Goal: Task Accomplishment & Management: Complete application form

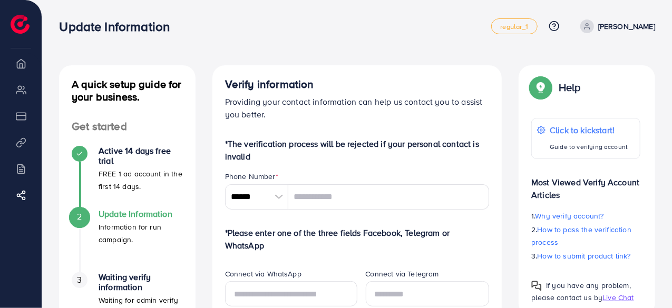
scroll to position [24, 0]
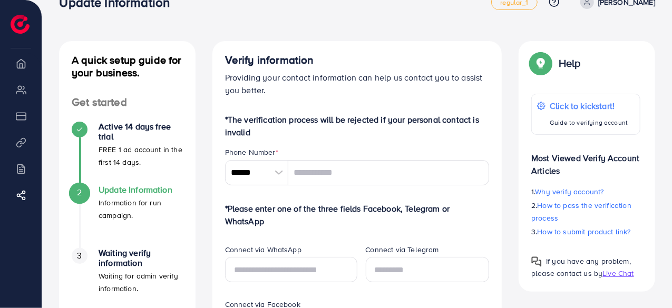
click at [326, 126] on p "*The verification process will be rejected if your personal contact is invalid" at bounding box center [357, 125] width 265 height 25
drag, startPoint x: 256, startPoint y: 136, endPoint x: 226, endPoint y: 117, distance: 35.5
click at [226, 117] on p "*The verification process will be rejected if your personal contact is invalid" at bounding box center [357, 125] width 265 height 25
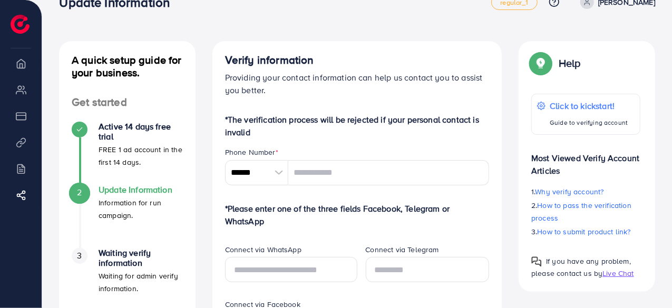
click at [226, 117] on p "*The verification process will be rejected if your personal contact is invalid" at bounding box center [357, 125] width 265 height 25
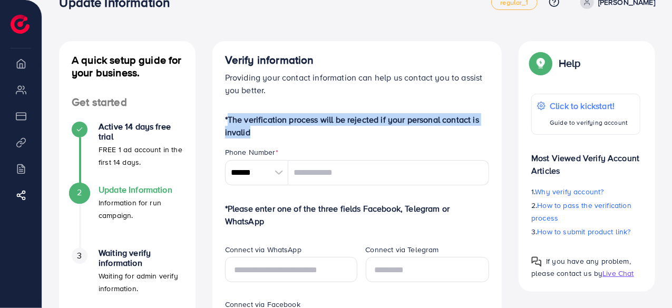
drag, startPoint x: 226, startPoint y: 117, endPoint x: 246, endPoint y: 128, distance: 23.1
click at [246, 128] on p "*The verification process will be rejected if your personal contact is invalid" at bounding box center [357, 125] width 265 height 25
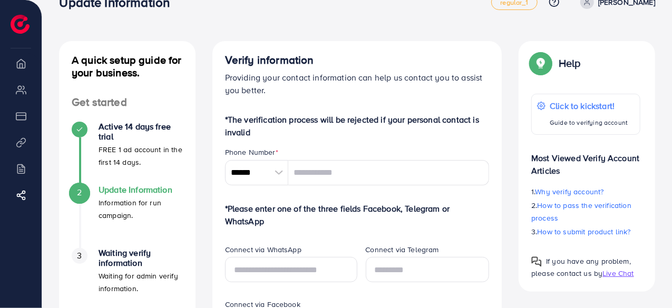
click at [252, 130] on p "*The verification process will be rejected if your personal contact is invalid" at bounding box center [357, 125] width 265 height 25
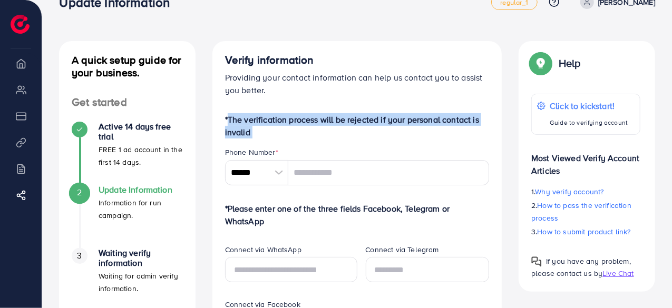
drag, startPoint x: 252, startPoint y: 130, endPoint x: 225, endPoint y: 121, distance: 29.0
click at [225, 121] on p "*The verification process will be rejected if your personal contact is invalid" at bounding box center [357, 125] width 265 height 25
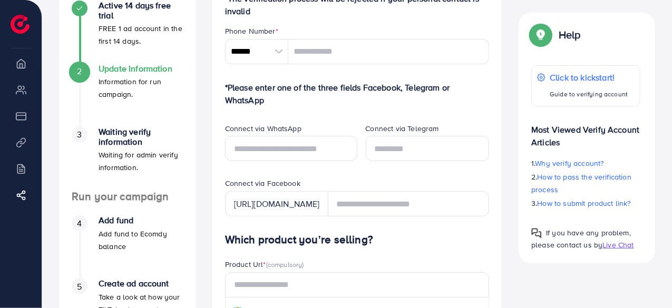
scroll to position [0, 0]
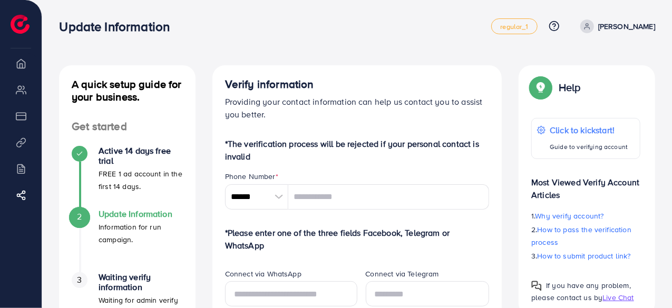
drag, startPoint x: 259, startPoint y: 162, endPoint x: 220, endPoint y: 146, distance: 42.8
drag, startPoint x: 222, startPoint y: 145, endPoint x: 255, endPoint y: 162, distance: 37.5
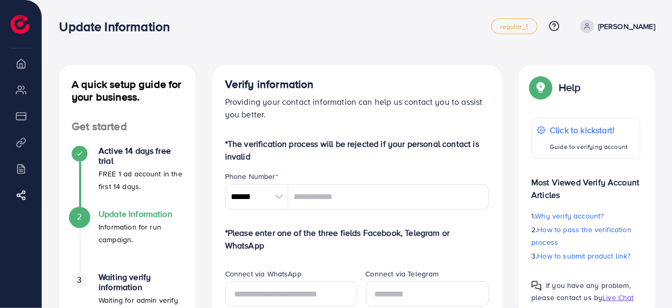
click at [255, 162] on p "*The verification process will be rejected if your personal contact is invalid" at bounding box center [357, 150] width 265 height 25
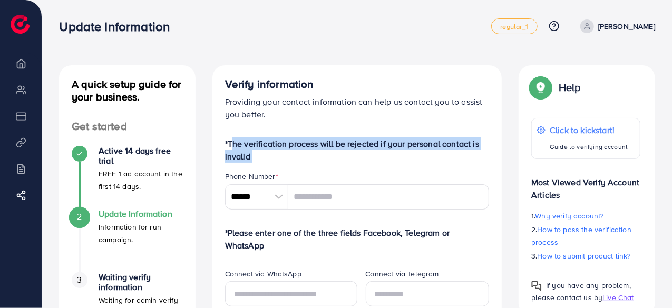
drag, startPoint x: 255, startPoint y: 162, endPoint x: 225, endPoint y: 146, distance: 34.7
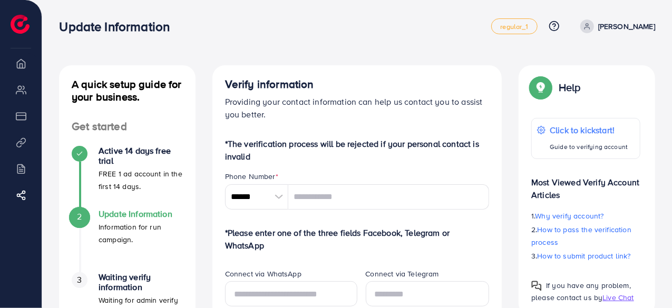
drag, startPoint x: 225, startPoint y: 146, endPoint x: 257, endPoint y: 155, distance: 33.4
click at [257, 155] on p "*The verification process will be rejected if your personal contact is invalid" at bounding box center [357, 150] width 265 height 25
drag, startPoint x: 251, startPoint y: 158, endPoint x: 226, endPoint y: 144, distance: 29.2
click at [226, 144] on p "*The verification process will be rejected if your personal contact is invalid" at bounding box center [357, 150] width 265 height 25
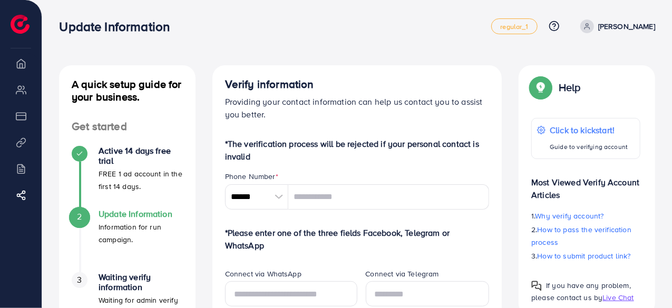
click at [226, 144] on p "*The verification process will be rejected if your personal contact is invalid" at bounding box center [357, 150] width 265 height 25
